Goal: Task Accomplishment & Management: Use online tool/utility

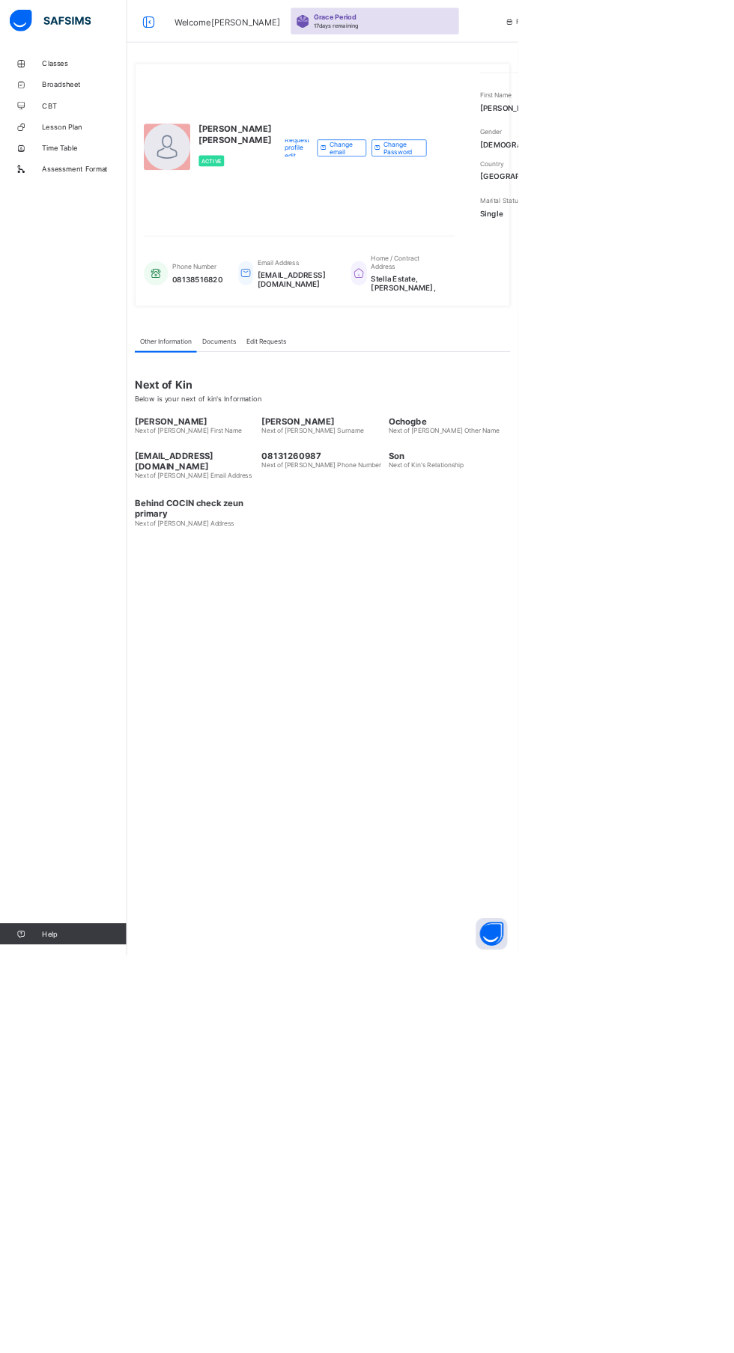
click at [130, 83] on link "Classes" at bounding box center [90, 90] width 180 height 30
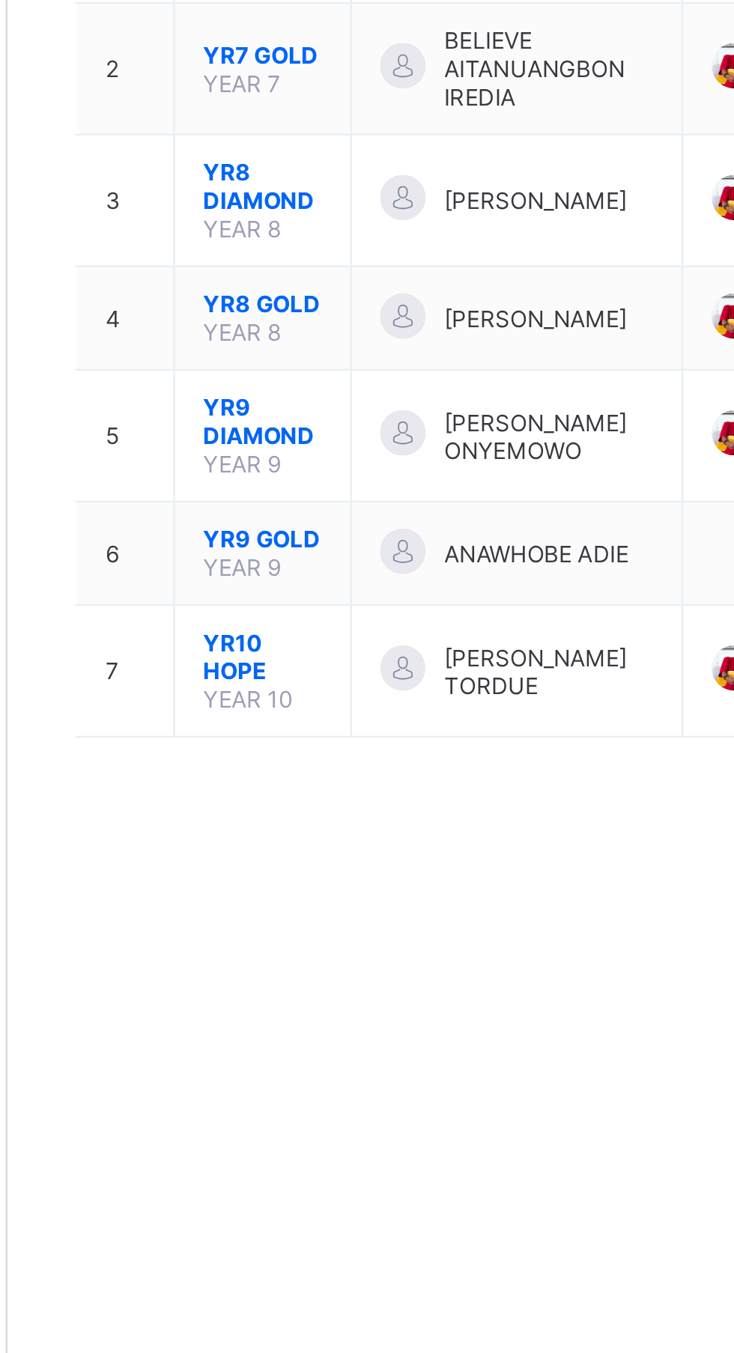
click at [279, 451] on span "YR9 DIAMOND" at bounding box center [281, 442] width 47 height 22
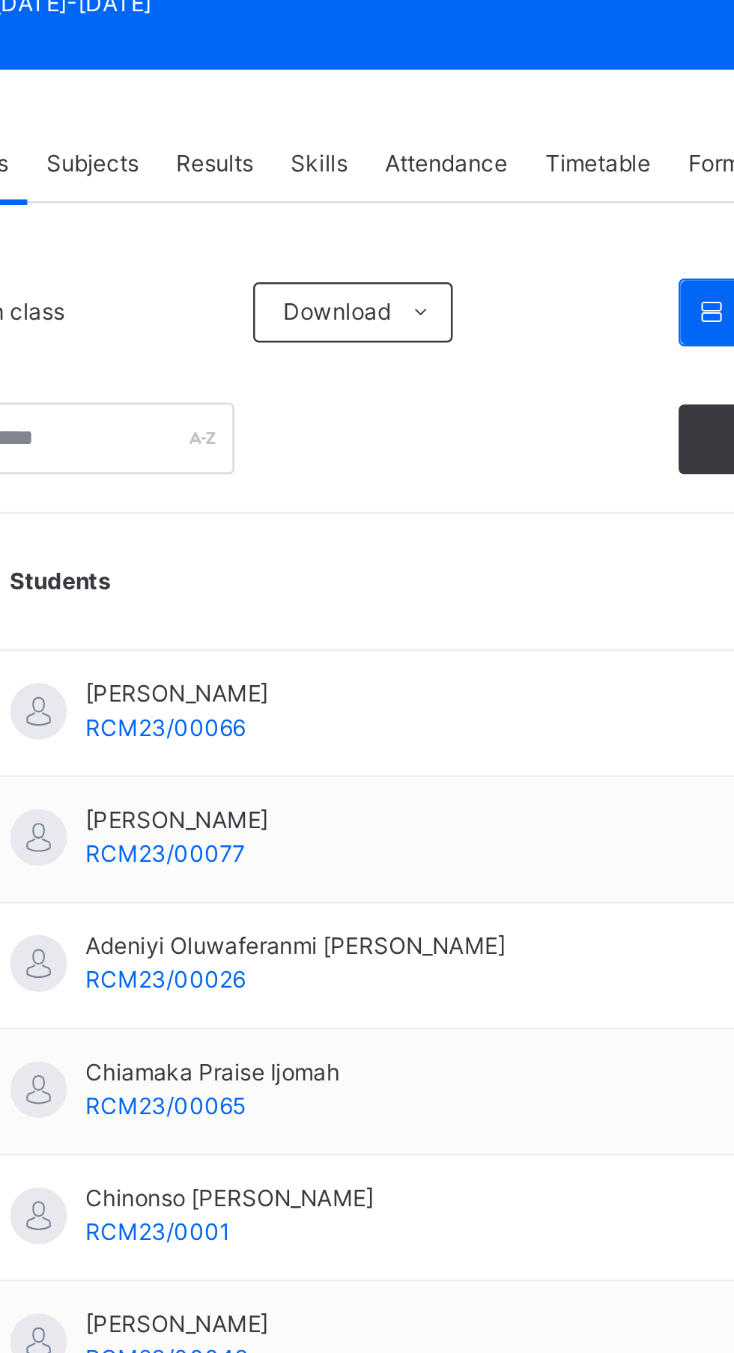
click at [461, 337] on span "Attendance" at bounding box center [452, 338] width 49 height 13
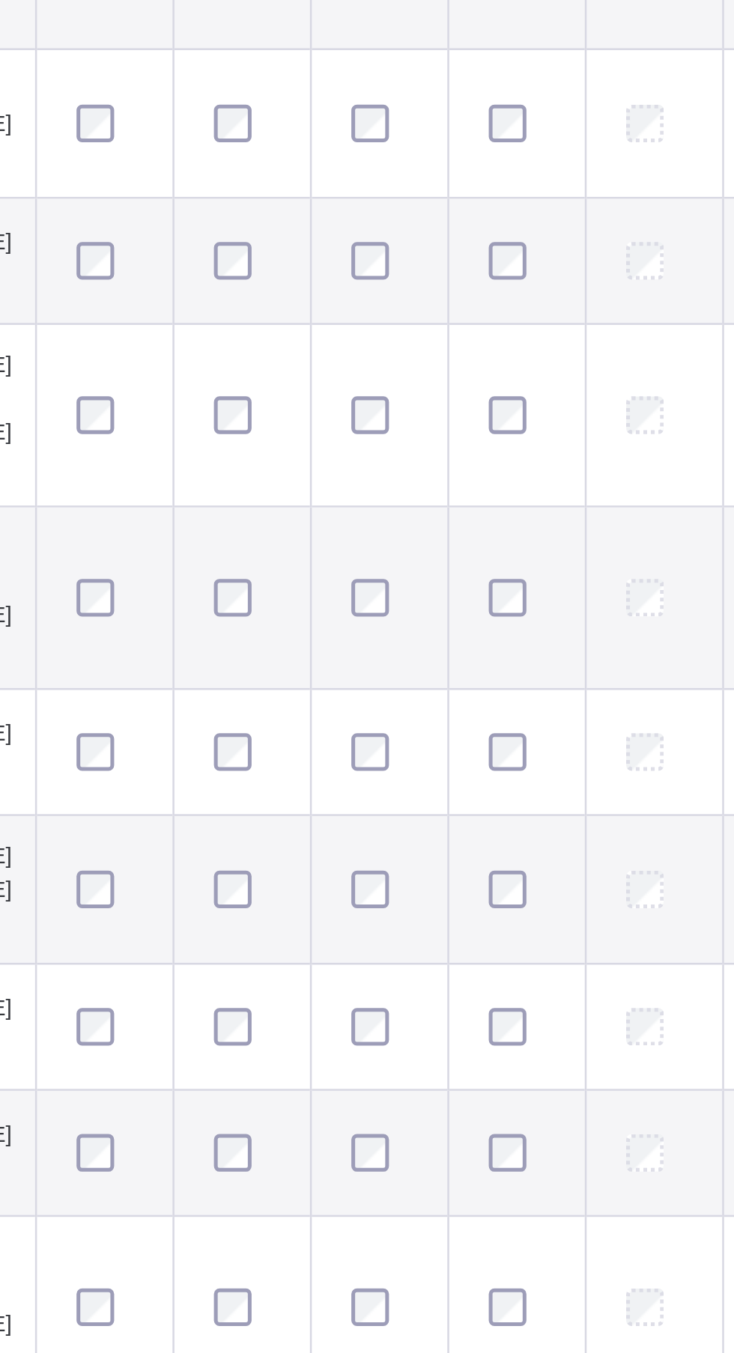
click at [522, 1151] on div at bounding box center [521, 1143] width 28 height 15
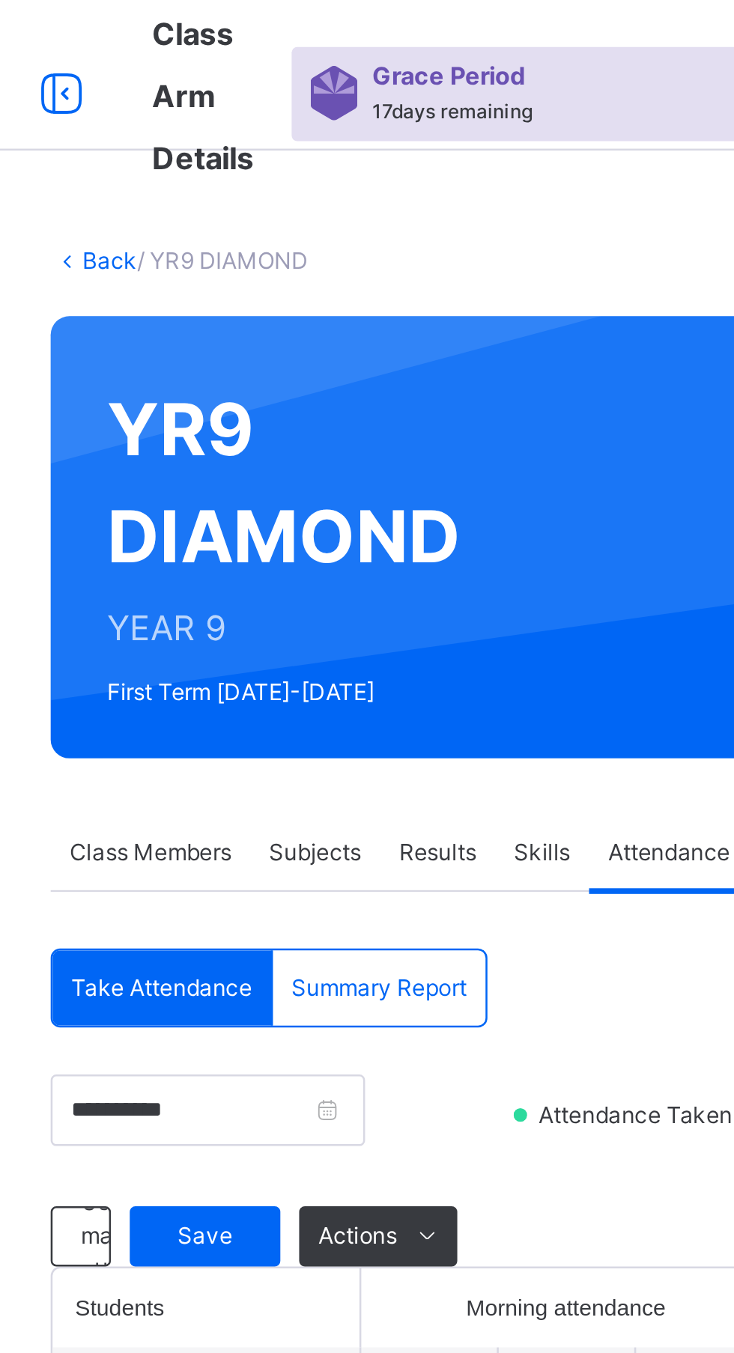
click at [261, 489] on span "Save" at bounding box center [267, 491] width 37 height 13
click at [259, 496] on span "Save" at bounding box center [267, 491] width 37 height 13
click at [265, 496] on span "Save" at bounding box center [267, 491] width 37 height 13
click at [272, 497] on span "Save" at bounding box center [267, 491] width 37 height 13
click at [269, 496] on span "Save" at bounding box center [267, 491] width 37 height 13
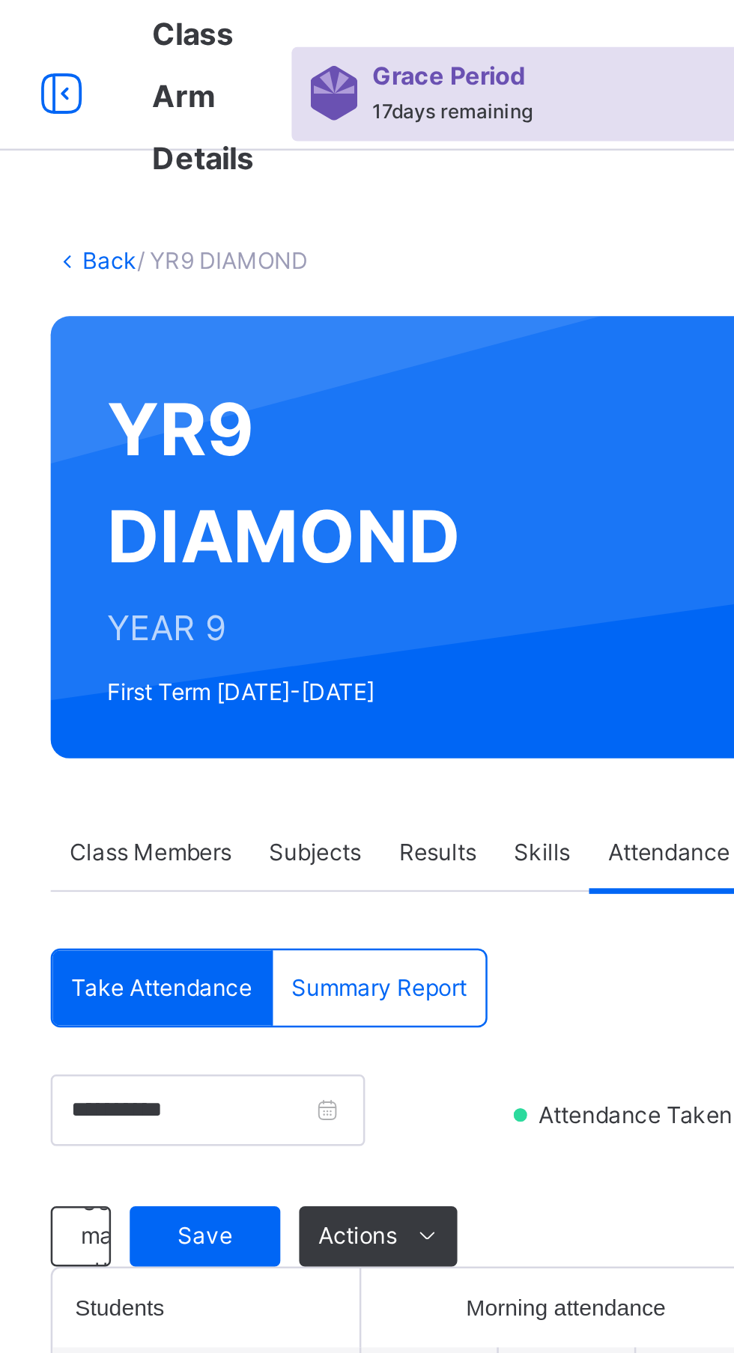
click at [251, 502] on div "Save" at bounding box center [268, 492] width 60 height 24
